Goal: Transaction & Acquisition: Purchase product/service

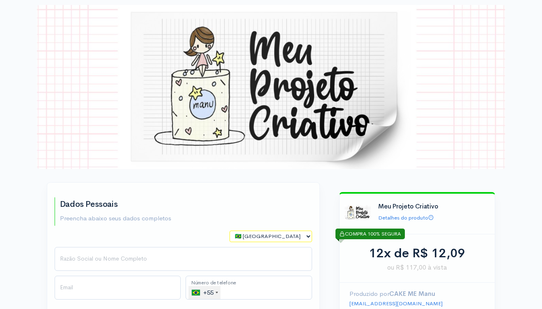
click at [309, 235] on select "🇧🇷 [GEOGRAPHIC_DATA] 🇵🇹 [GEOGRAPHIC_DATA] 🇺🇸 [GEOGRAPHIC_DATA] 🇦🇷 [GEOGRAPHIC_D…" at bounding box center [271, 237] width 83 height 12
select select "PT"
click at [230, 231] on select "🇧🇷 [GEOGRAPHIC_DATA] 🇵🇹 [GEOGRAPHIC_DATA] 🇺🇸 [GEOGRAPHIC_DATA] 🇦🇷 [GEOGRAPHIC_D…" at bounding box center [271, 237] width 83 height 12
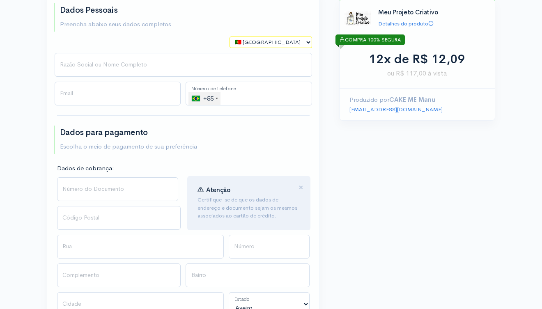
scroll to position [217, 0]
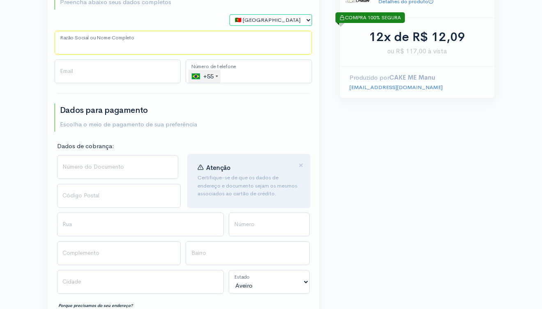
click at [126, 44] on input "Razão Social ou Nome Completo" at bounding box center [184, 43] width 258 height 24
type input "[PERSON_NAME]"
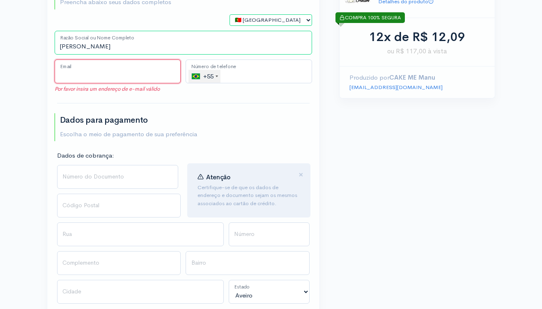
click at [105, 75] on input "Email" at bounding box center [118, 72] width 127 height 24
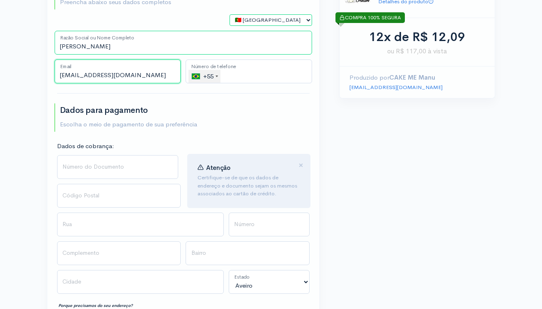
type input "[EMAIL_ADDRESS][DOMAIN_NAME]"
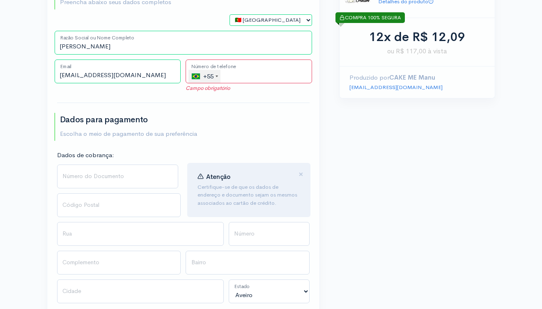
click at [217, 76] on div at bounding box center [217, 77] width 2 height 2
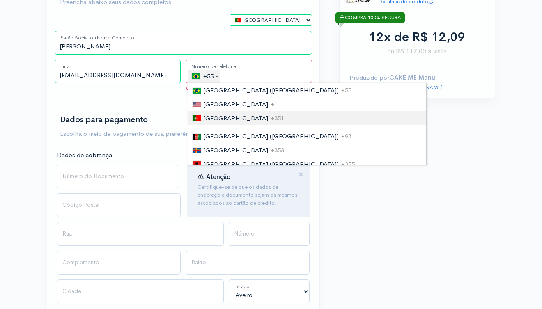
click at [219, 117] on span "[GEOGRAPHIC_DATA]" at bounding box center [235, 118] width 65 height 8
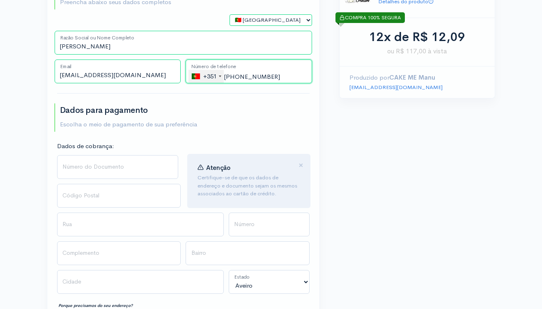
type input "[PHONE_NUMBER]"
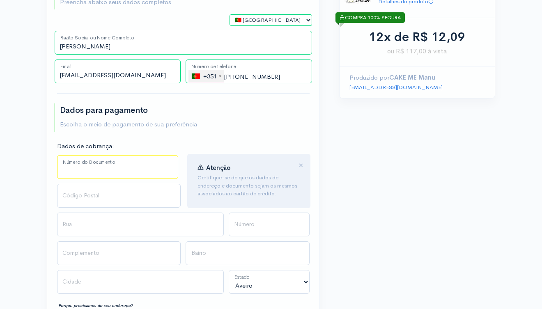
click at [73, 165] on input "Número do Documento" at bounding box center [118, 167] width 122 height 24
type input "0"
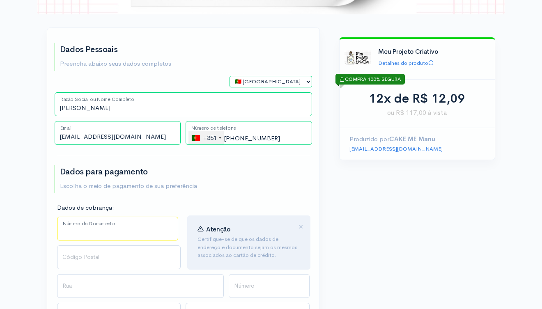
scroll to position [129, 0]
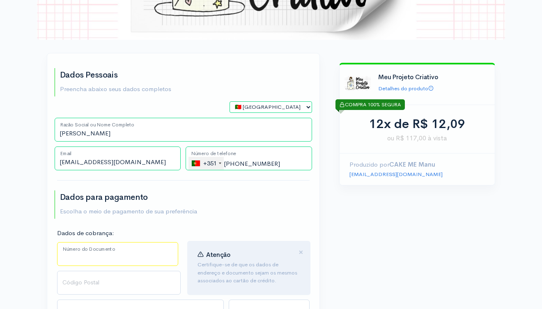
click at [66, 249] on input "Número do Documento" at bounding box center [118, 254] width 122 height 24
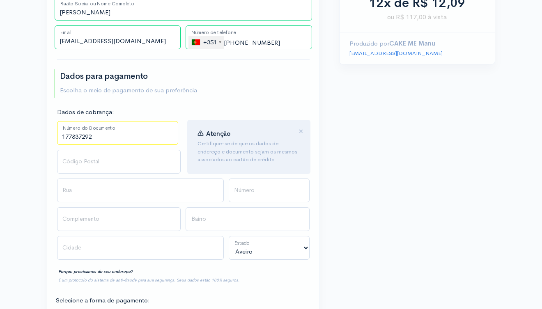
scroll to position [267, 0]
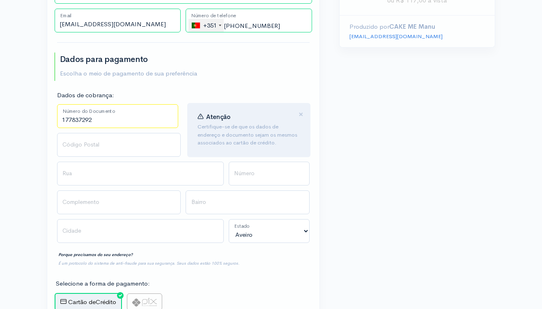
type input "177837292"
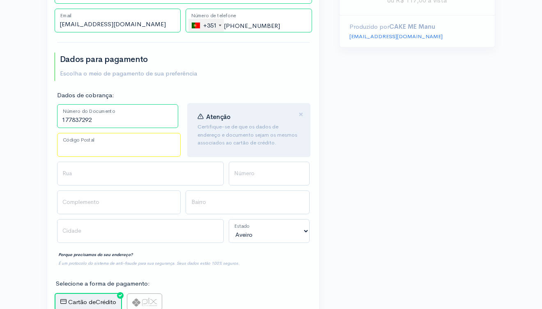
click at [81, 148] on input "Código Postal" at bounding box center [119, 145] width 124 height 24
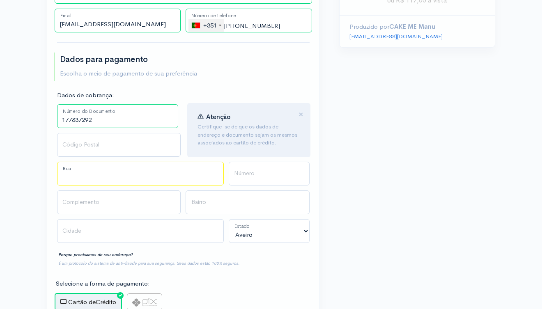
click at [93, 180] on input "Rua" at bounding box center [140, 174] width 167 height 24
type input "!"
type input "[GEOGRAPHIC_DATA]"
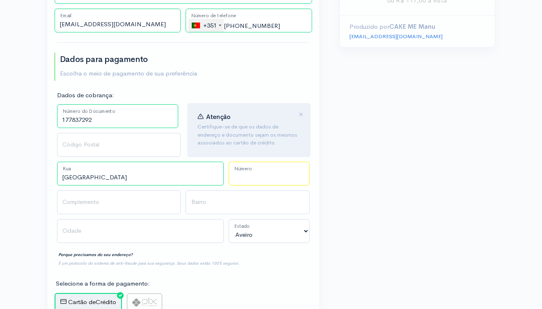
click at [256, 182] on input "Número" at bounding box center [269, 174] width 81 height 24
type input "5"
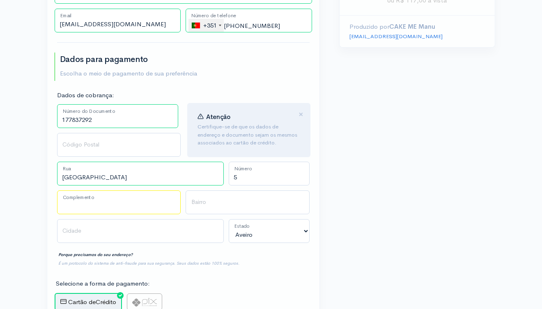
click at [80, 200] on input "Complemento" at bounding box center [119, 203] width 124 height 24
type input "Cruz de Pau"
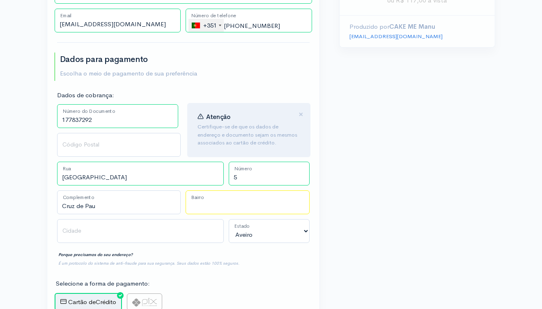
click at [220, 204] on input "Bairro" at bounding box center [248, 203] width 124 height 24
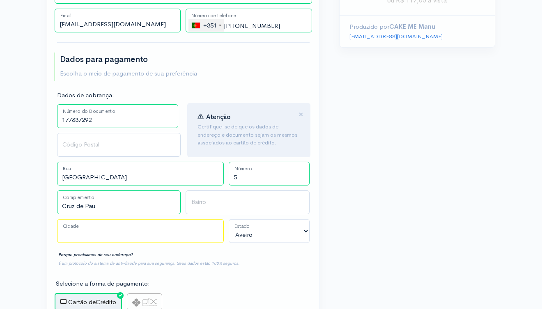
click at [76, 231] on input "Cidade" at bounding box center [140, 231] width 167 height 24
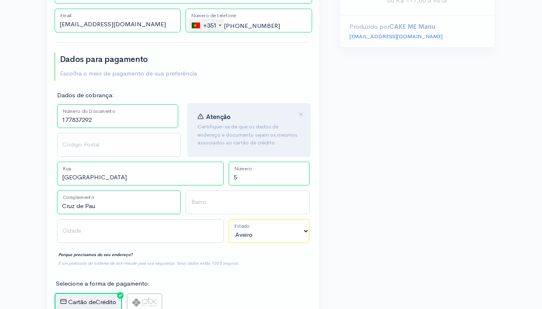
click at [305, 229] on select "Aveiro Beja [GEOGRAPHIC_DATA] [GEOGRAPHIC_DATA][PERSON_NAME][GEOGRAPHIC_DATA] […" at bounding box center [269, 231] width 81 height 24
select select "[GEOGRAPHIC_DATA]"
click at [229, 219] on select "Aveiro Beja [GEOGRAPHIC_DATA] [GEOGRAPHIC_DATA][PERSON_NAME][GEOGRAPHIC_DATA] […" at bounding box center [269, 231] width 81 height 24
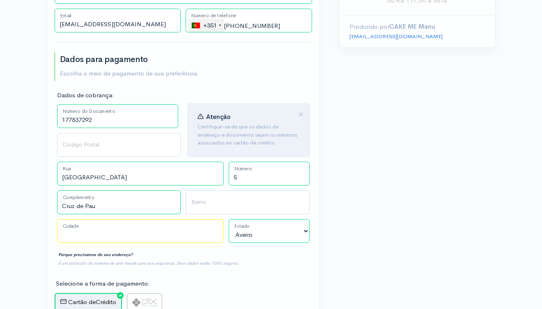
click at [76, 227] on input "Cidade" at bounding box center [140, 231] width 167 height 24
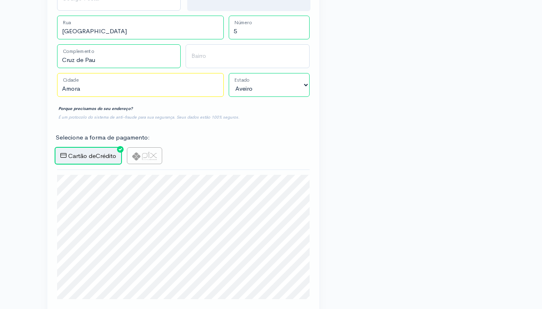
scroll to position [487, 0]
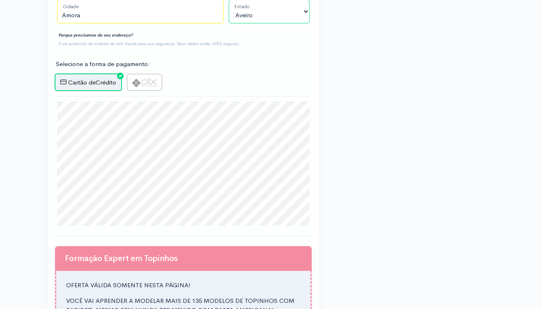
type input "Amora"
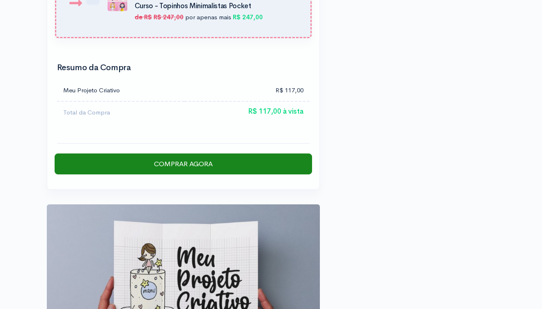
scroll to position [1148, 0]
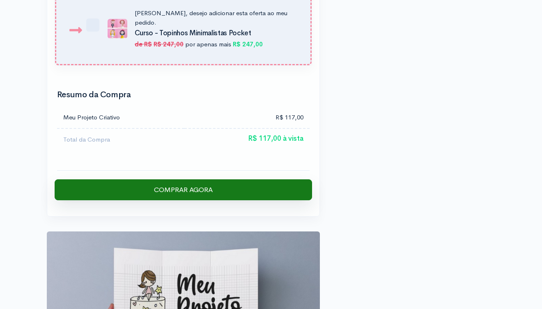
click at [194, 180] on input "Comprar Agora" at bounding box center [184, 190] width 258 height 21
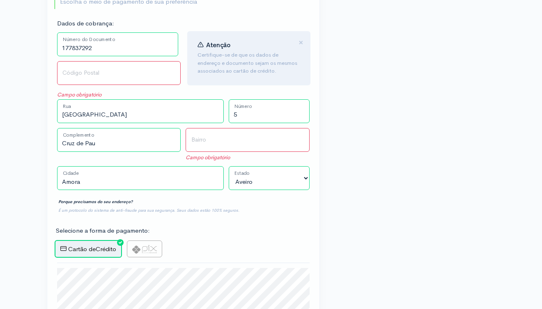
scroll to position [339, 0]
click at [79, 73] on input "Código Postal" at bounding box center [119, 74] width 124 height 24
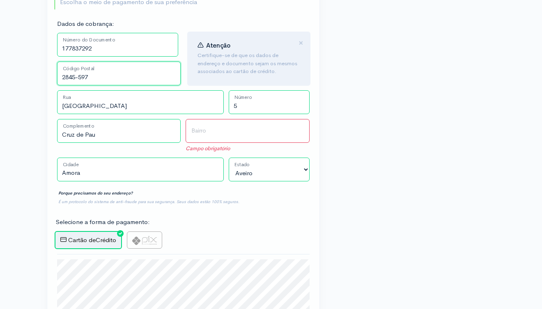
type input "2845-597"
click at [216, 130] on input "Bairro" at bounding box center [248, 131] width 124 height 24
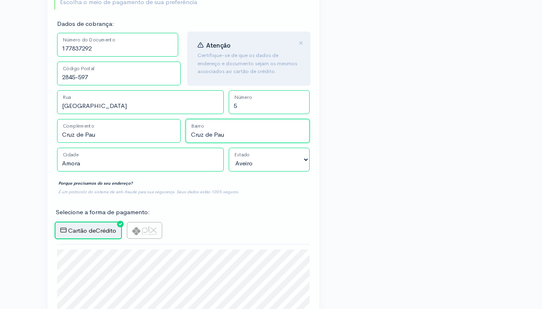
type input "Cruz de Pau"
drag, startPoint x: 101, startPoint y: 133, endPoint x: 54, endPoint y: 129, distance: 47.4
click at [55, 129] on div "Cruz de Pau Complemento" at bounding box center [119, 133] width 129 height 29
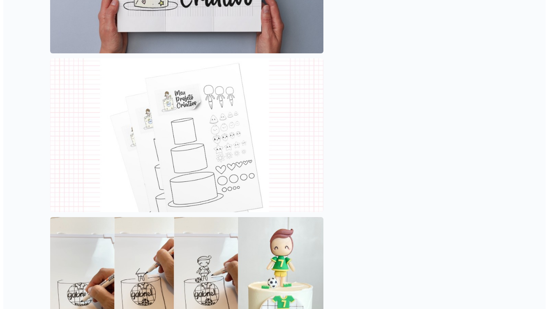
scroll to position [1252, 0]
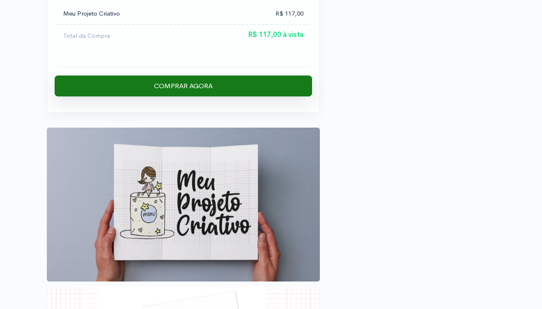
click at [187, 76] on input "Comprar Agora" at bounding box center [184, 86] width 258 height 21
